Goal: Task Accomplishment & Management: Manage account settings

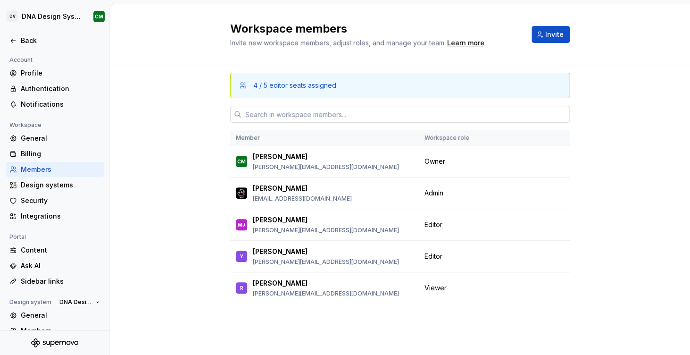
click at [303, 119] on input "text" at bounding box center [406, 114] width 328 height 17
click at [555, 38] on span "Invite" at bounding box center [554, 34] width 18 height 9
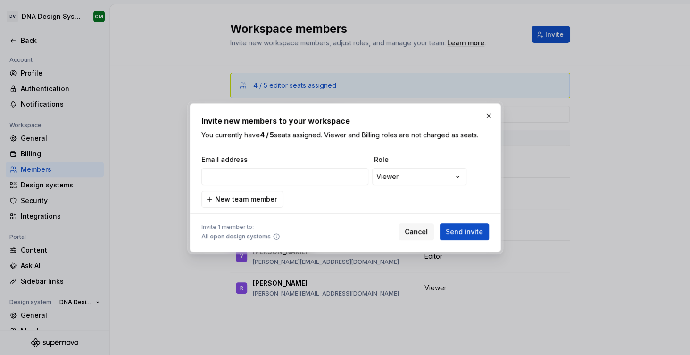
type input "[PERSON_NAME][EMAIL_ADDRESS][DOMAIN_NAME]"
click at [394, 172] on div "**********" at bounding box center [345, 177] width 690 height 355
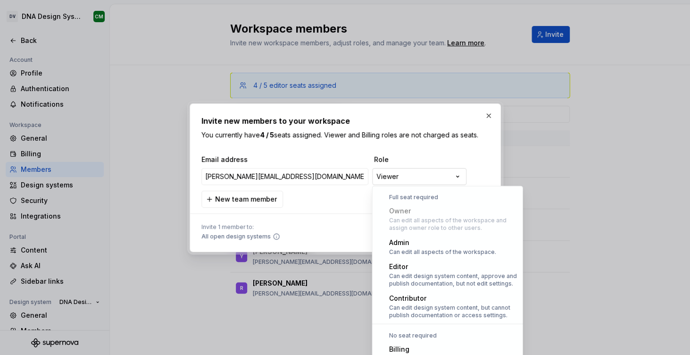
scroll to position [26, 0]
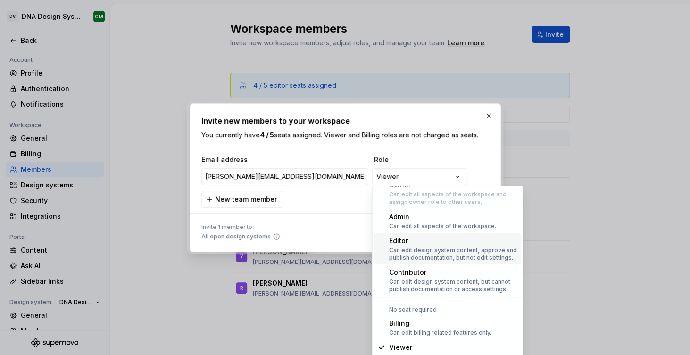
select select "*******"
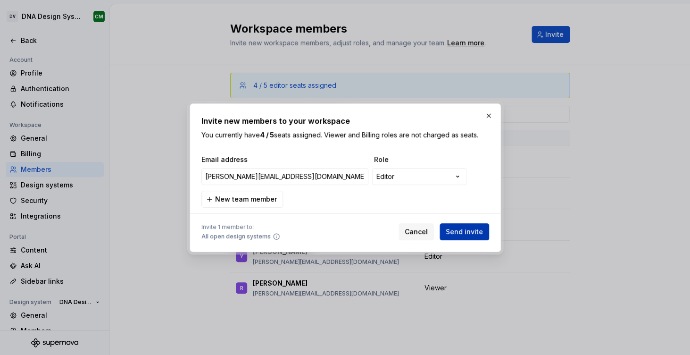
click at [479, 237] on button "Send invite" at bounding box center [465, 231] width 50 height 17
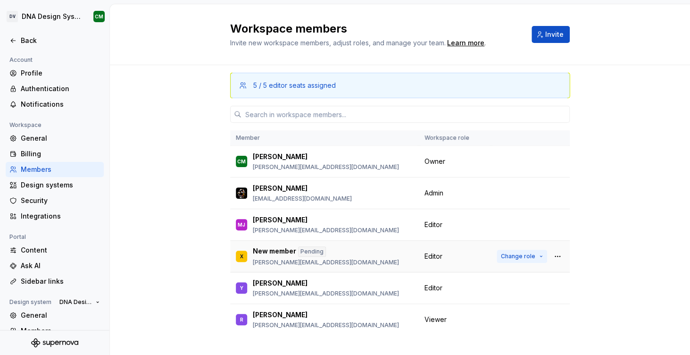
click at [527, 255] on span "Change role" at bounding box center [518, 256] width 34 height 8
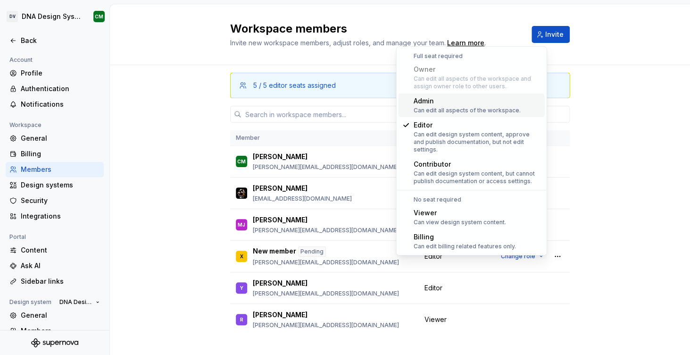
click at [449, 100] on div "Admin" at bounding box center [467, 100] width 107 height 9
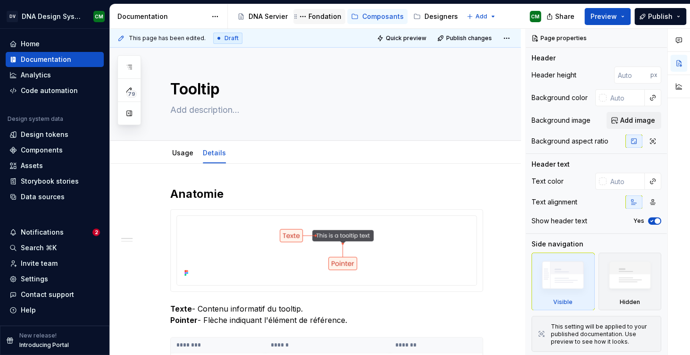
click at [309, 12] on div "Fondation" at bounding box center [325, 16] width 33 height 9
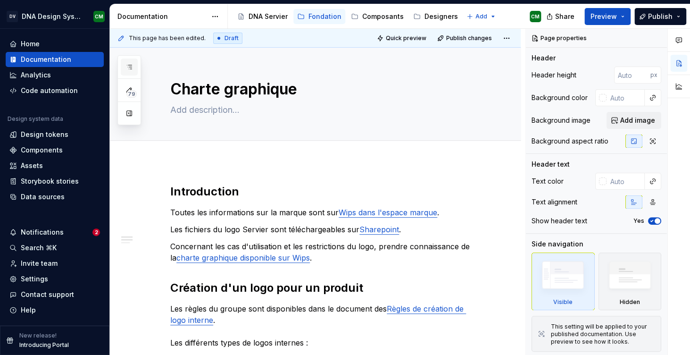
click at [124, 72] on button "button" at bounding box center [129, 66] width 17 height 17
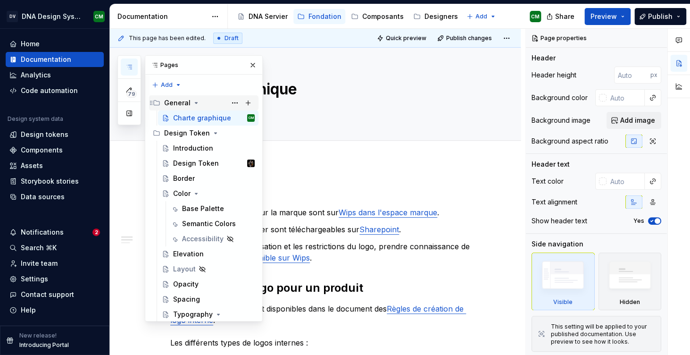
click at [192, 102] on icon "Page tree" at bounding box center [196, 103] width 8 height 8
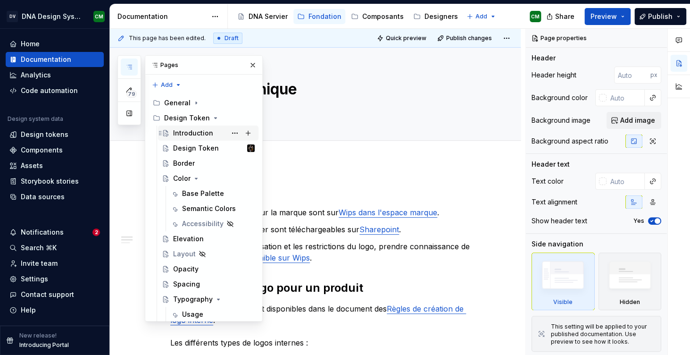
scroll to position [16, 0]
click at [192, 143] on div "Design Token" at bounding box center [196, 147] width 46 height 9
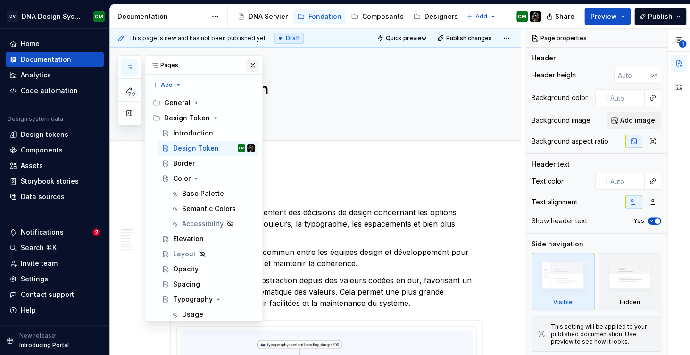
click at [256, 67] on button "button" at bounding box center [252, 64] width 13 height 13
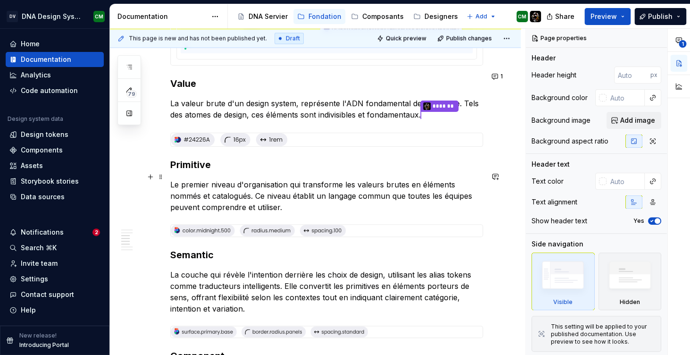
scroll to position [650, 0]
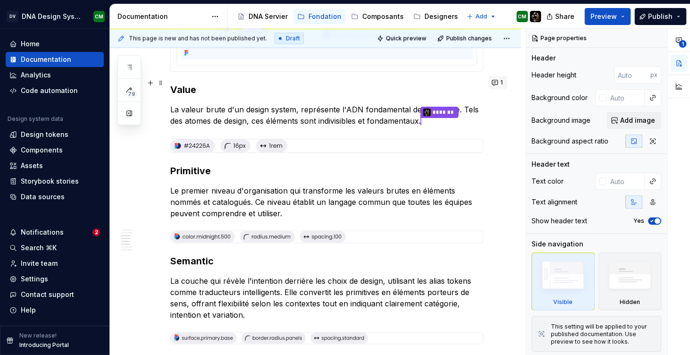
click at [498, 84] on button "1" at bounding box center [498, 82] width 18 height 13
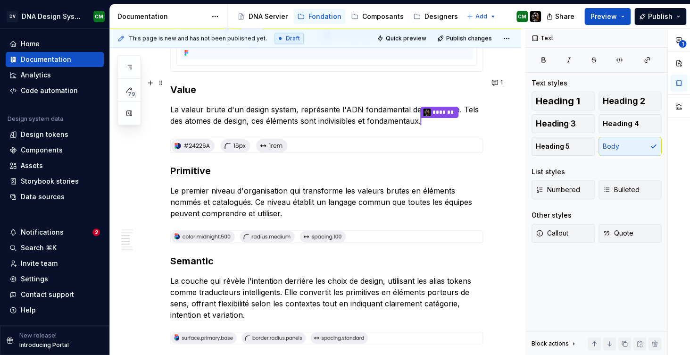
click at [304, 94] on div "Introduction Les Design Tokens représentent des décisions de design concernant …" at bounding box center [326, 157] width 313 height 1246
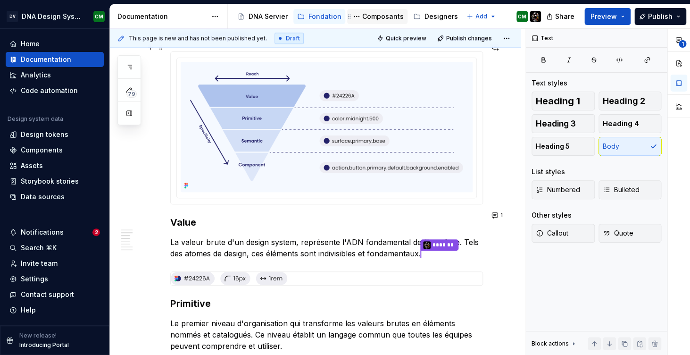
scroll to position [456, 0]
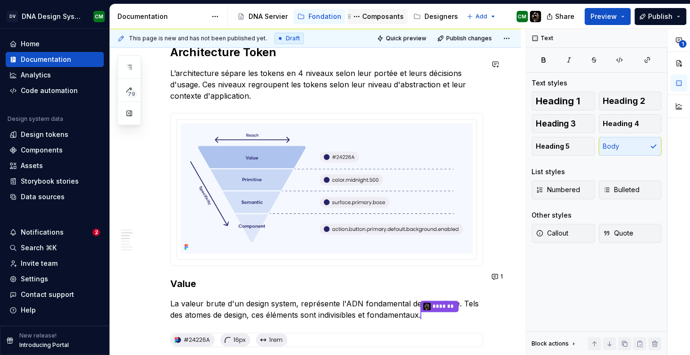
click at [362, 16] on div "Composants" at bounding box center [383, 16] width 42 height 9
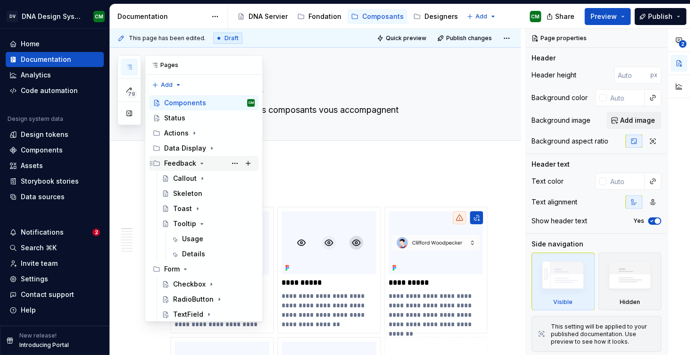
scroll to position [235, 0]
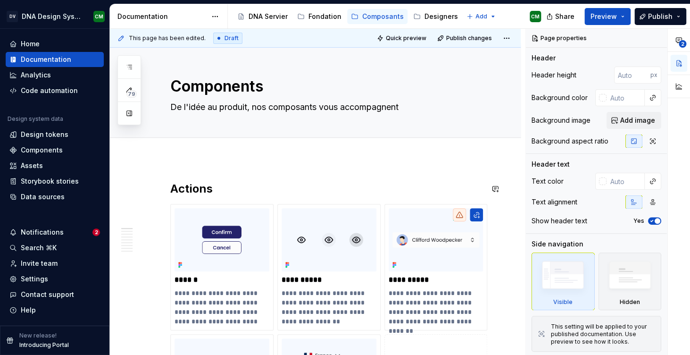
scroll to position [0, 0]
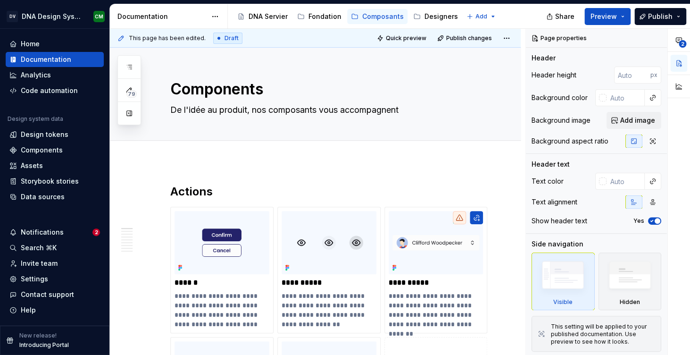
type textarea "*"
